Goal: Check status: Check status

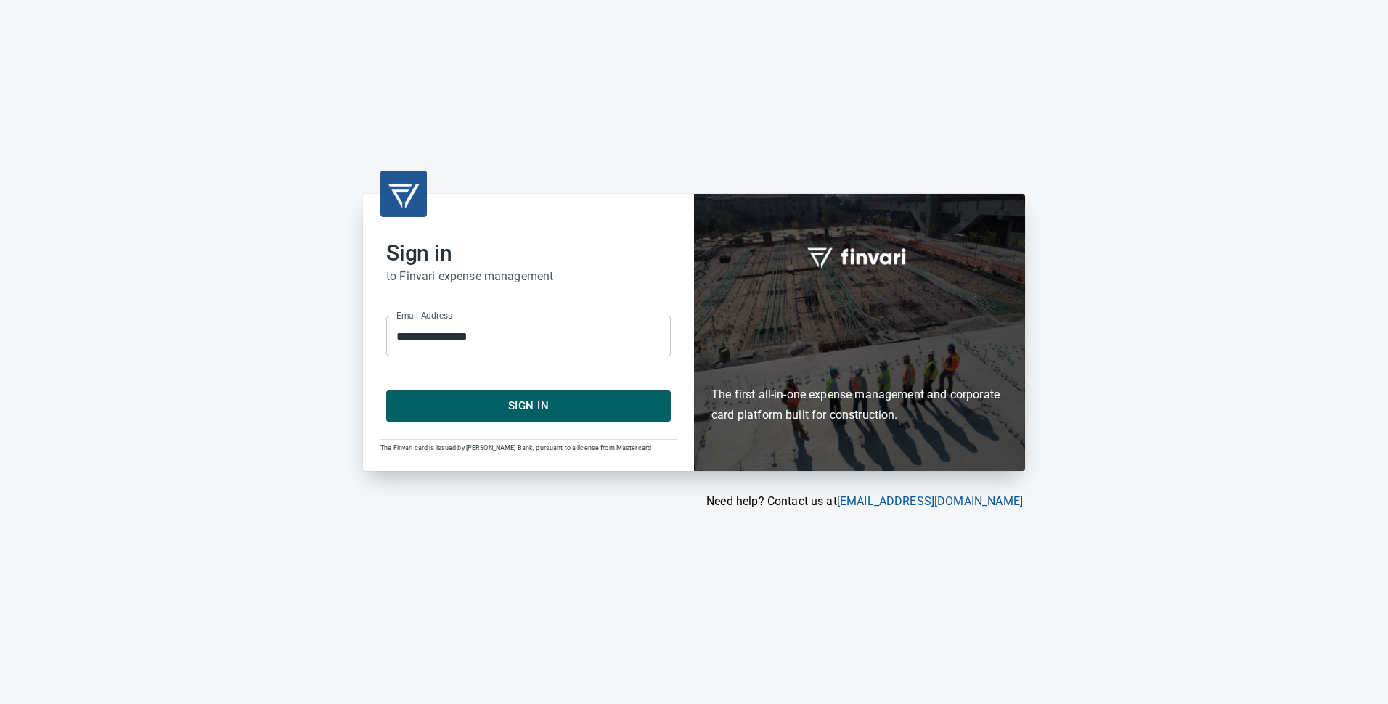
click at [557, 399] on span "Sign In" at bounding box center [528, 405] width 253 height 19
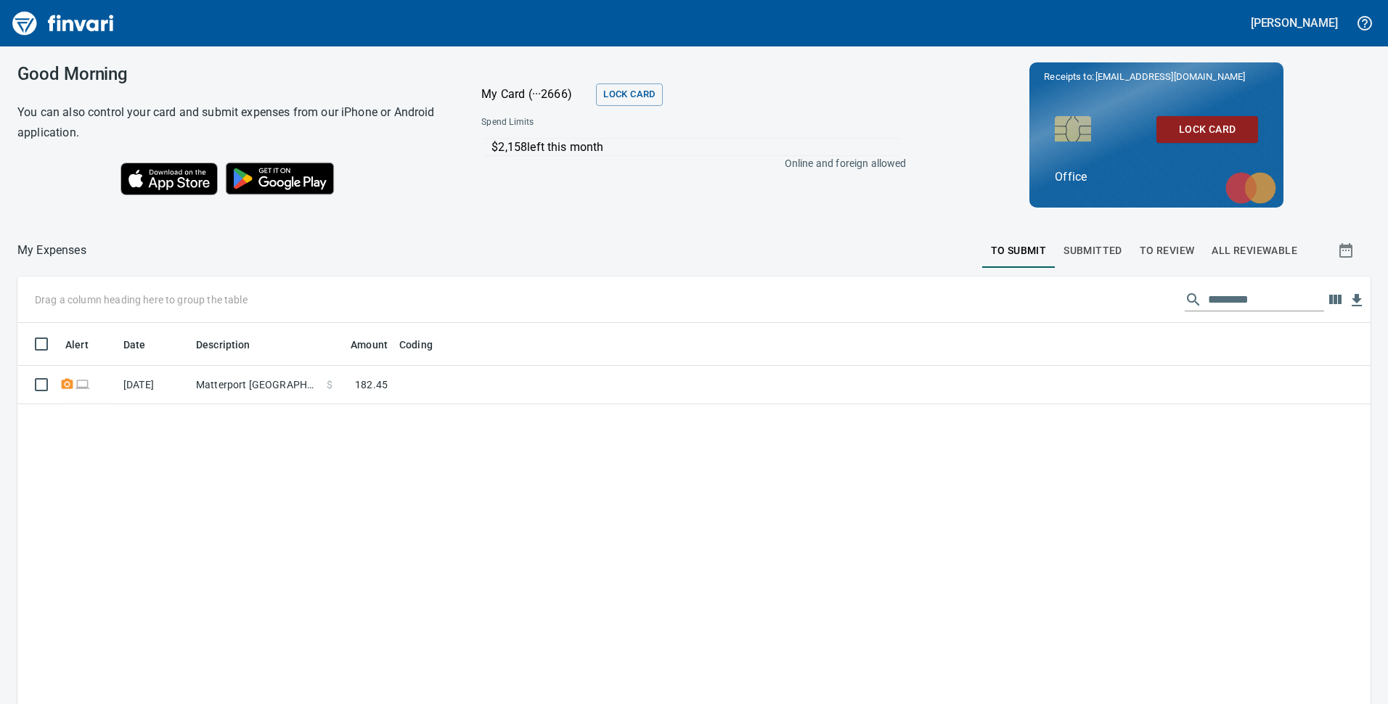
scroll to position [534, 1331]
click at [1160, 243] on span "To Review" at bounding box center [1167, 251] width 55 height 18
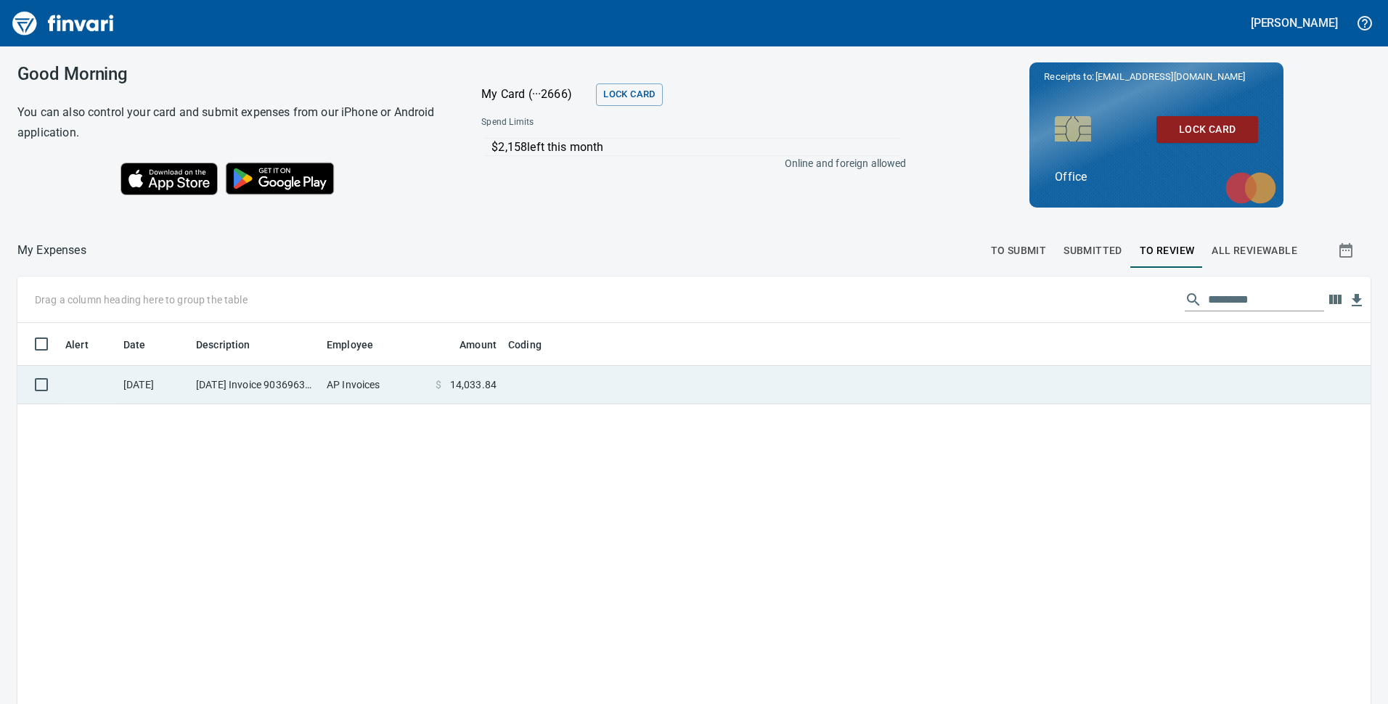
click at [647, 390] on td at bounding box center [683, 385] width 363 height 38
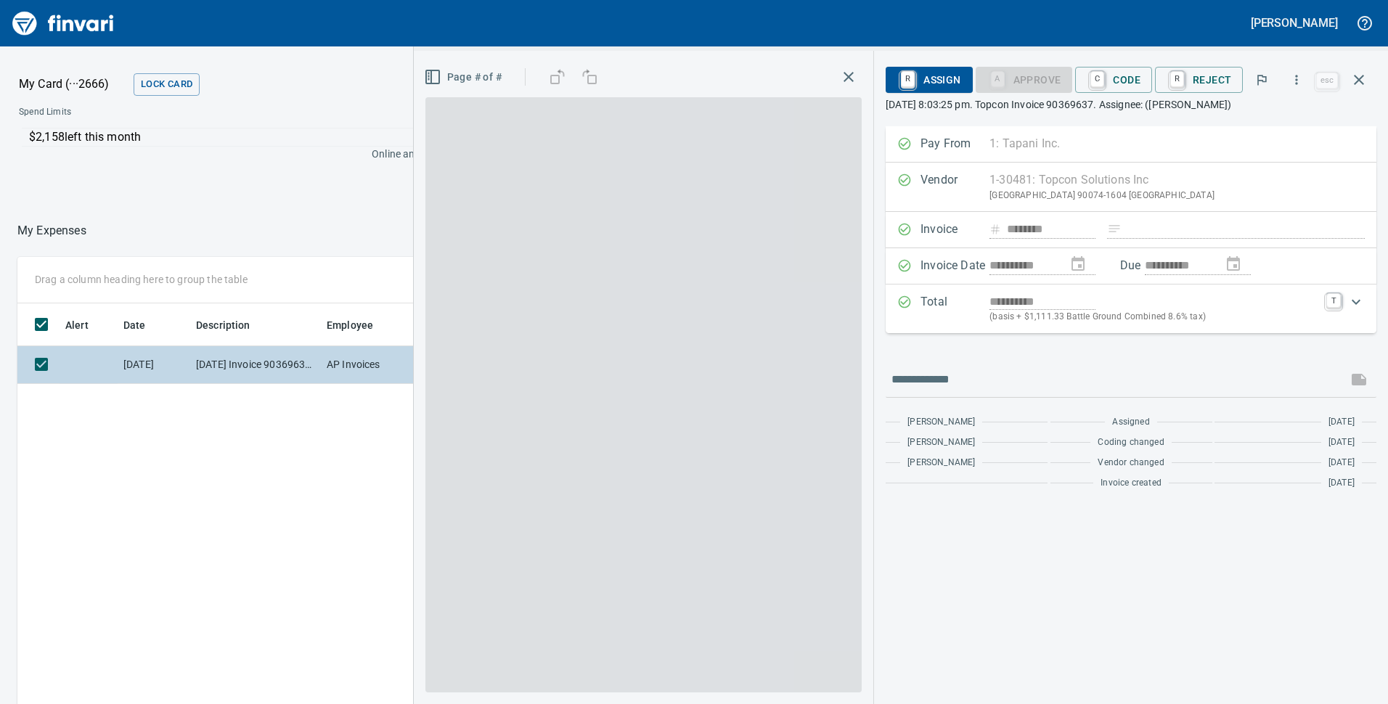
scroll to position [534, 968]
